Goal: Information Seeking & Learning: Learn about a topic

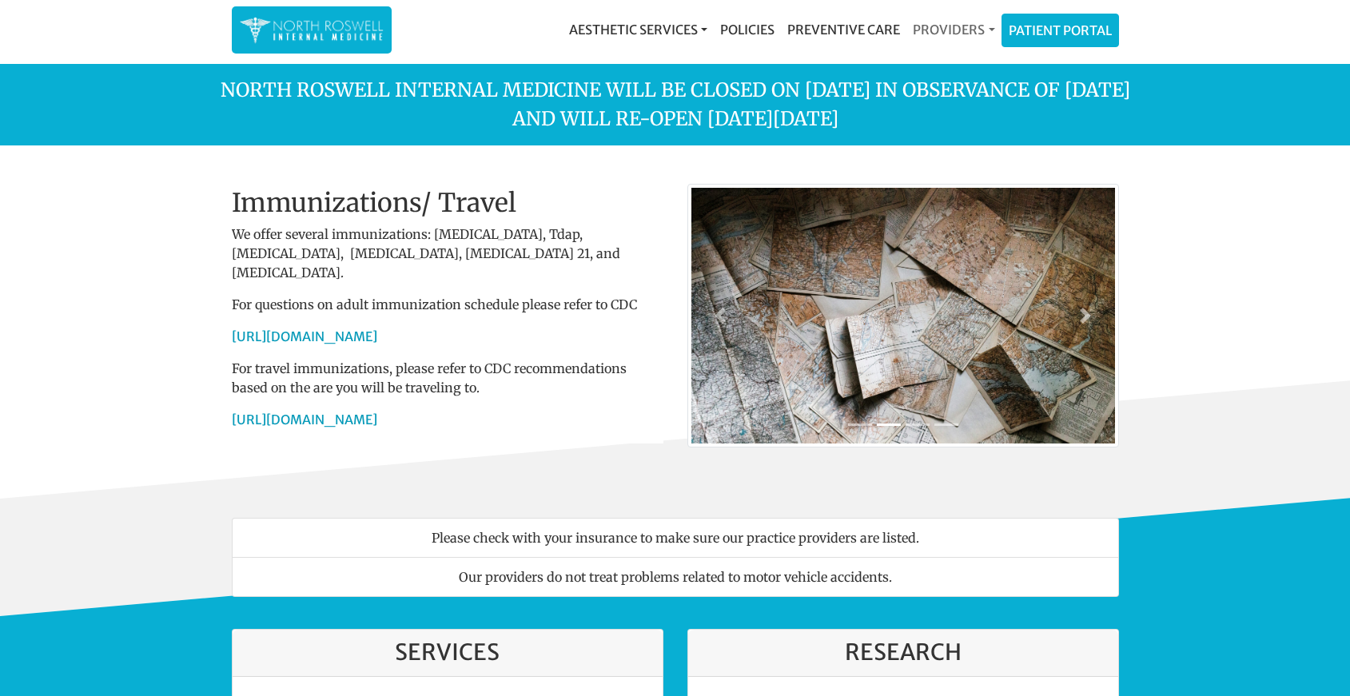
click at [938, 30] on link "Providers" at bounding box center [953, 30] width 94 height 32
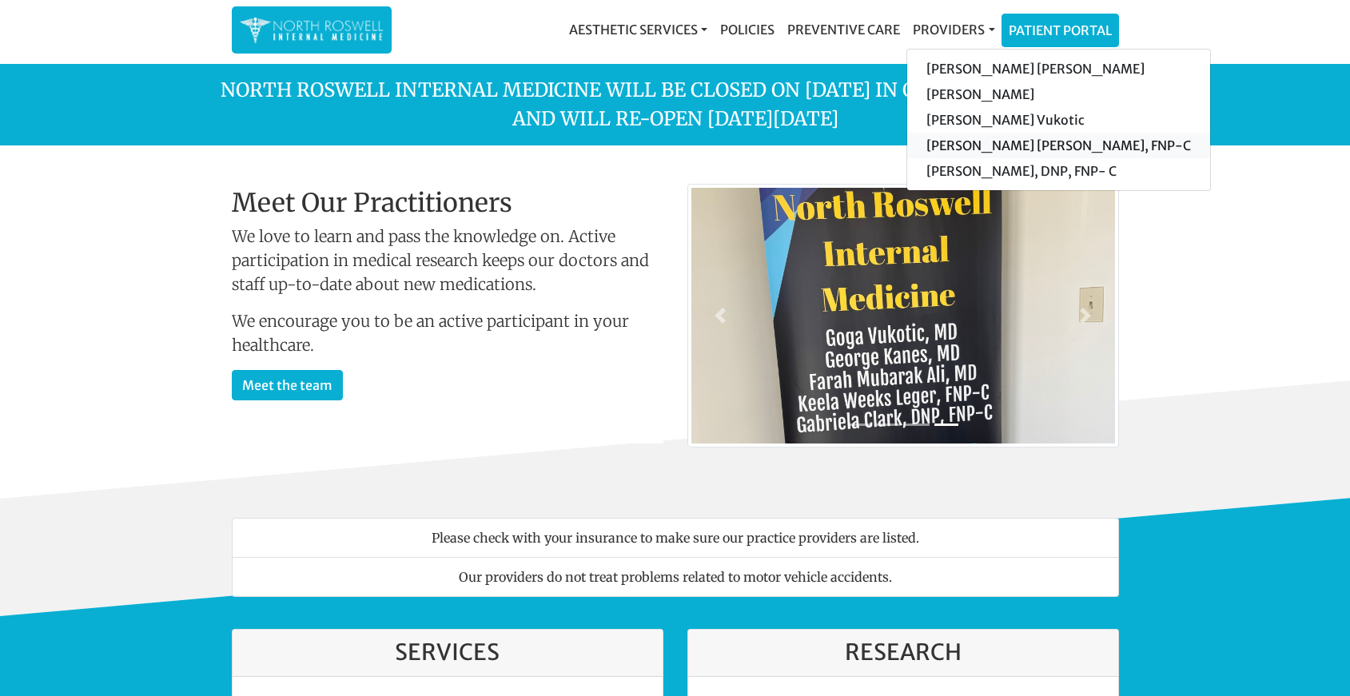
click at [948, 145] on link "[PERSON_NAME] [PERSON_NAME], FNP-C" at bounding box center [1058, 146] width 303 height 26
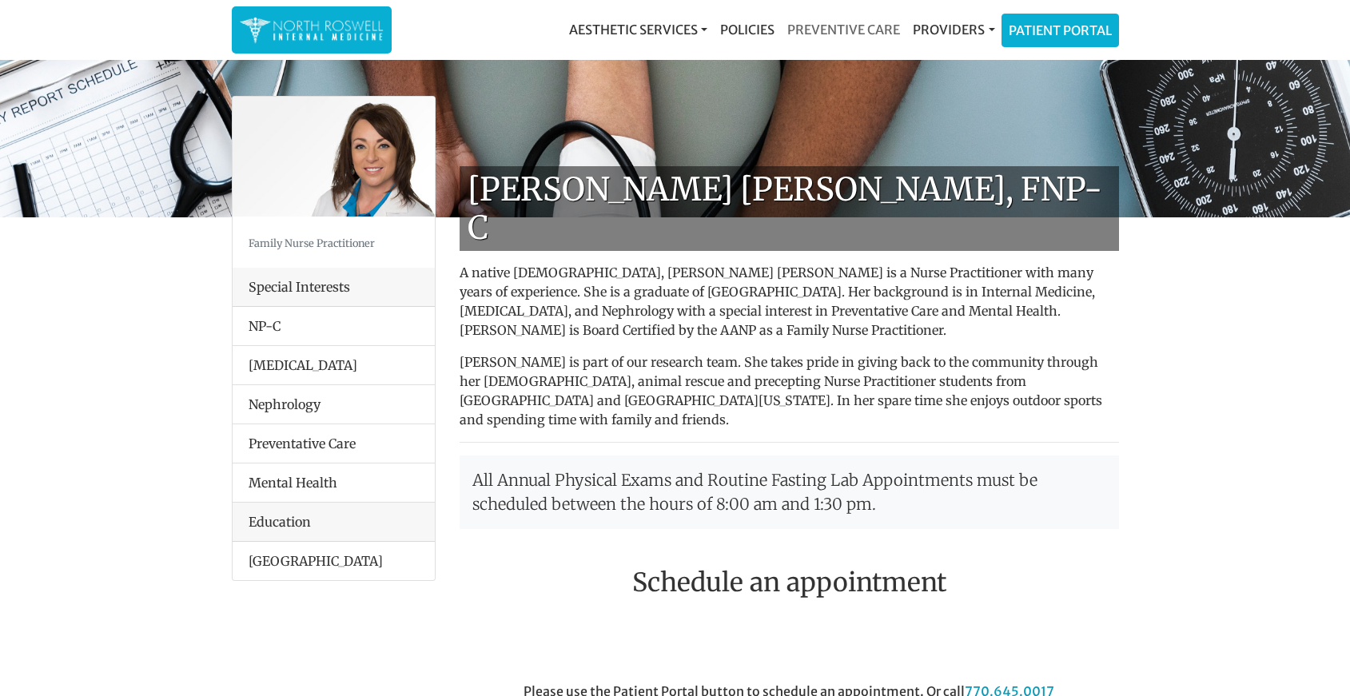
click at [830, 26] on link "Preventive Care" at bounding box center [843, 30] width 125 height 32
